Goal: Transaction & Acquisition: Subscribe to service/newsletter

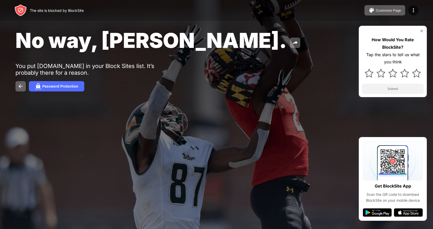
click at [57, 93] on div "No way, [PERSON_NAME]. You put [DOMAIN_NAME] in your Block Sites list. It’s pro…" at bounding box center [216, 59] width 433 height 119
click at [58, 89] on button "Password Protection" at bounding box center [56, 86] width 55 height 10
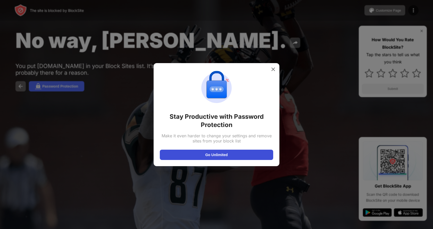
click at [236, 154] on button "Go Unlimited" at bounding box center [216, 155] width 113 height 10
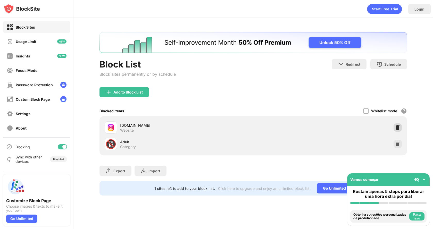
click at [395, 128] on img at bounding box center [397, 127] width 5 height 5
